Goal: Information Seeking & Learning: Learn about a topic

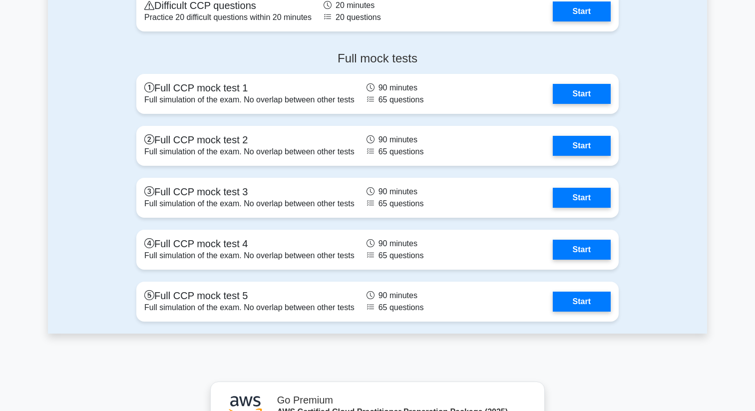
scroll to position [1788, 0]
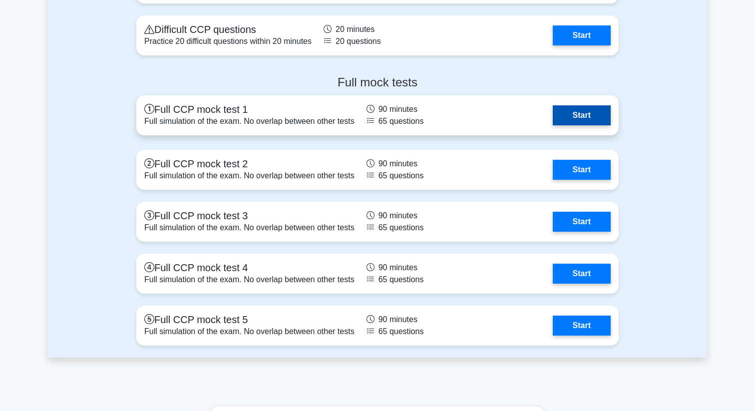
click at [553, 122] on link "Start" at bounding box center [582, 115] width 58 height 20
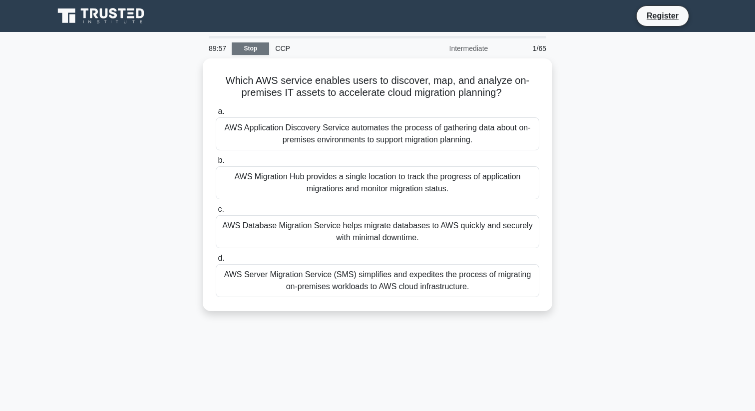
click at [253, 51] on link "Stop" at bounding box center [250, 48] width 37 height 12
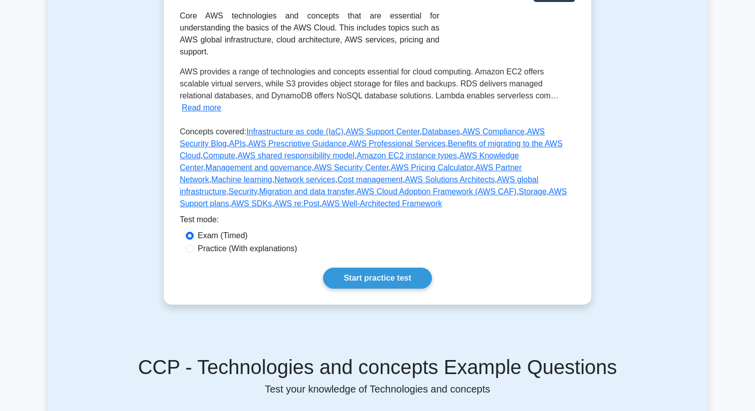
scroll to position [216, 0]
click at [221, 242] on label "Practice (With explanations)" at bounding box center [247, 248] width 99 height 12
click at [194, 244] on input "Practice (With explanations)" at bounding box center [190, 248] width 8 height 8
radio input "true"
click at [216, 229] on label "Exam (Timed)" at bounding box center [223, 235] width 50 height 12
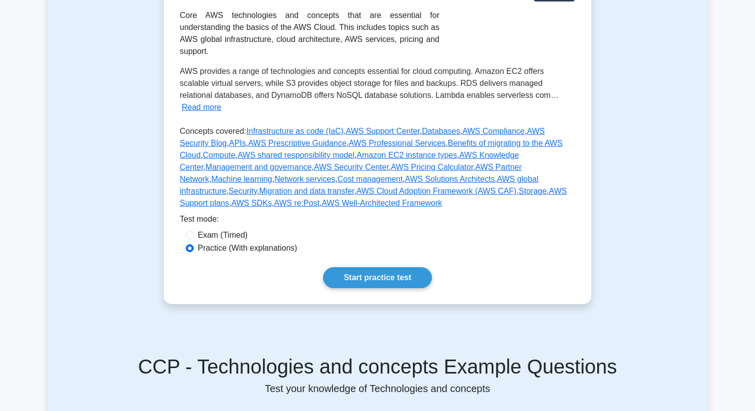
click at [194, 231] on input "Exam (Timed)" at bounding box center [190, 235] width 8 height 8
radio input "true"
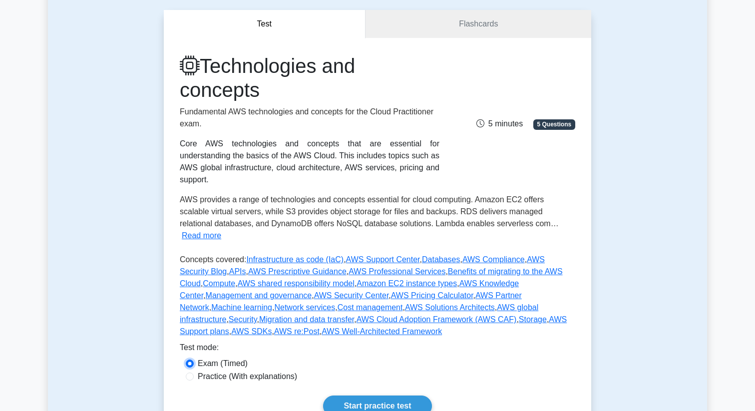
scroll to position [0, 0]
